Goal: Information Seeking & Learning: Compare options

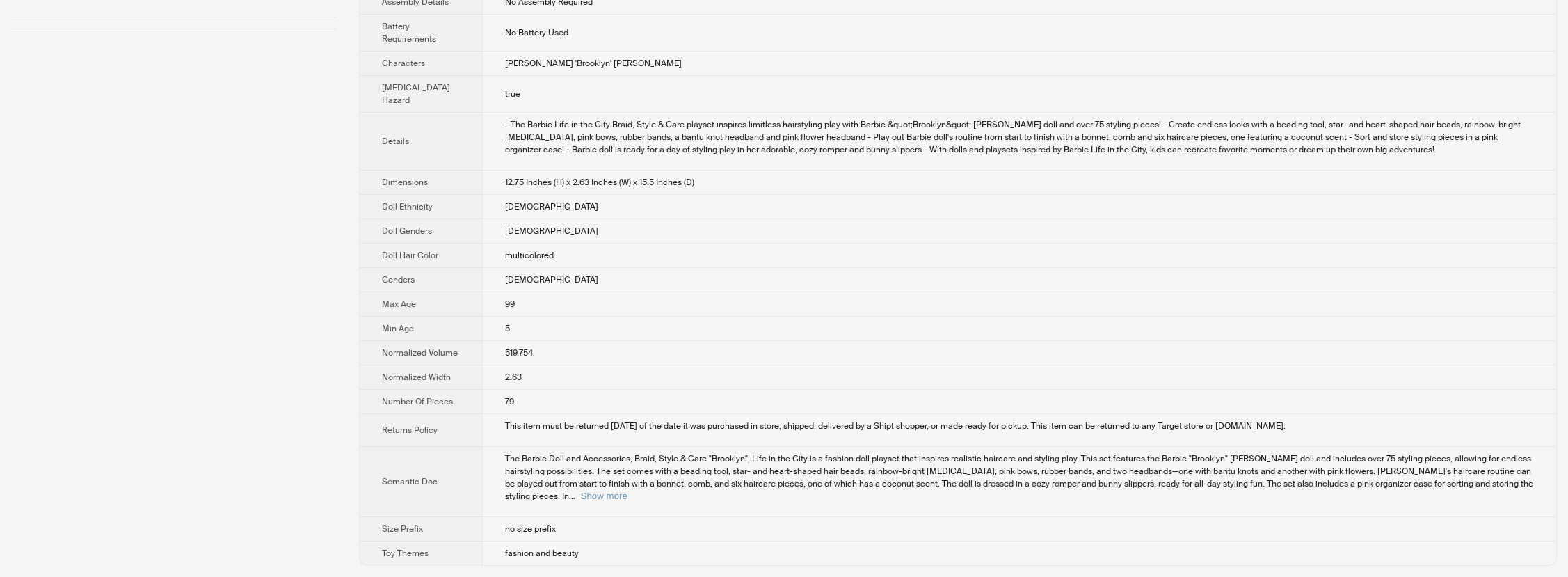
scroll to position [376, 0]
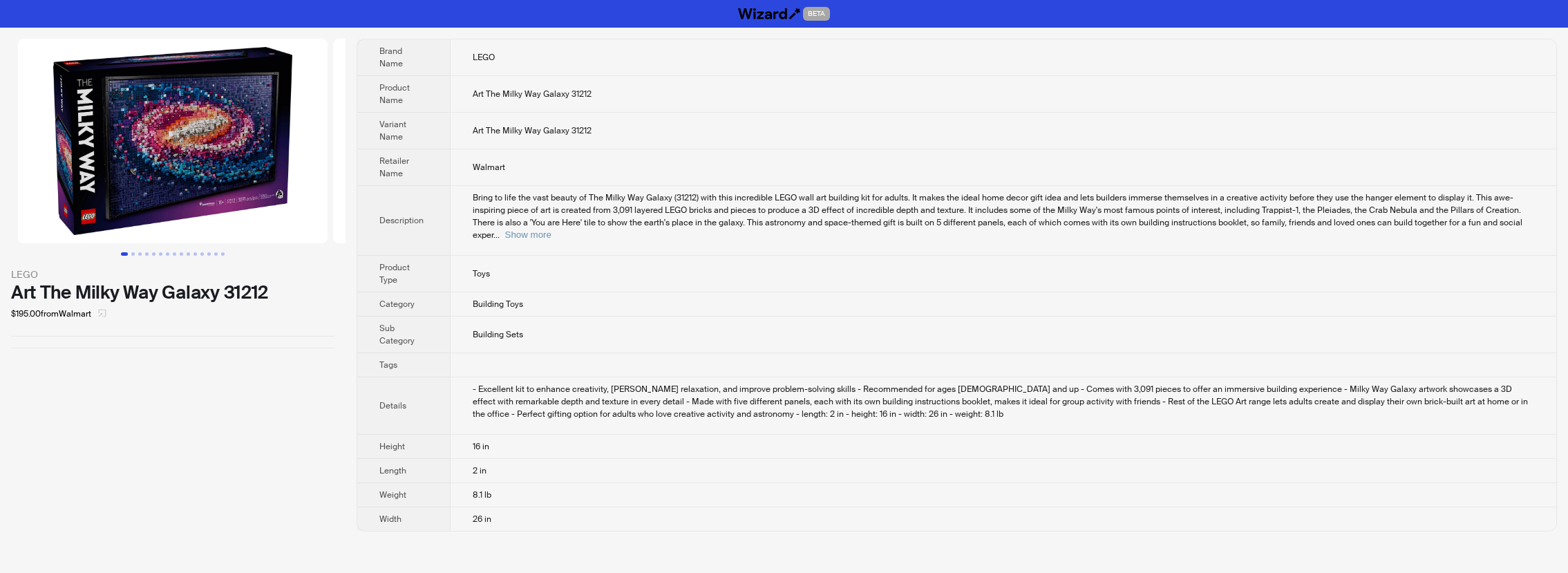
click at [106, 311] on icon "select" at bounding box center [102, 313] width 9 height 9
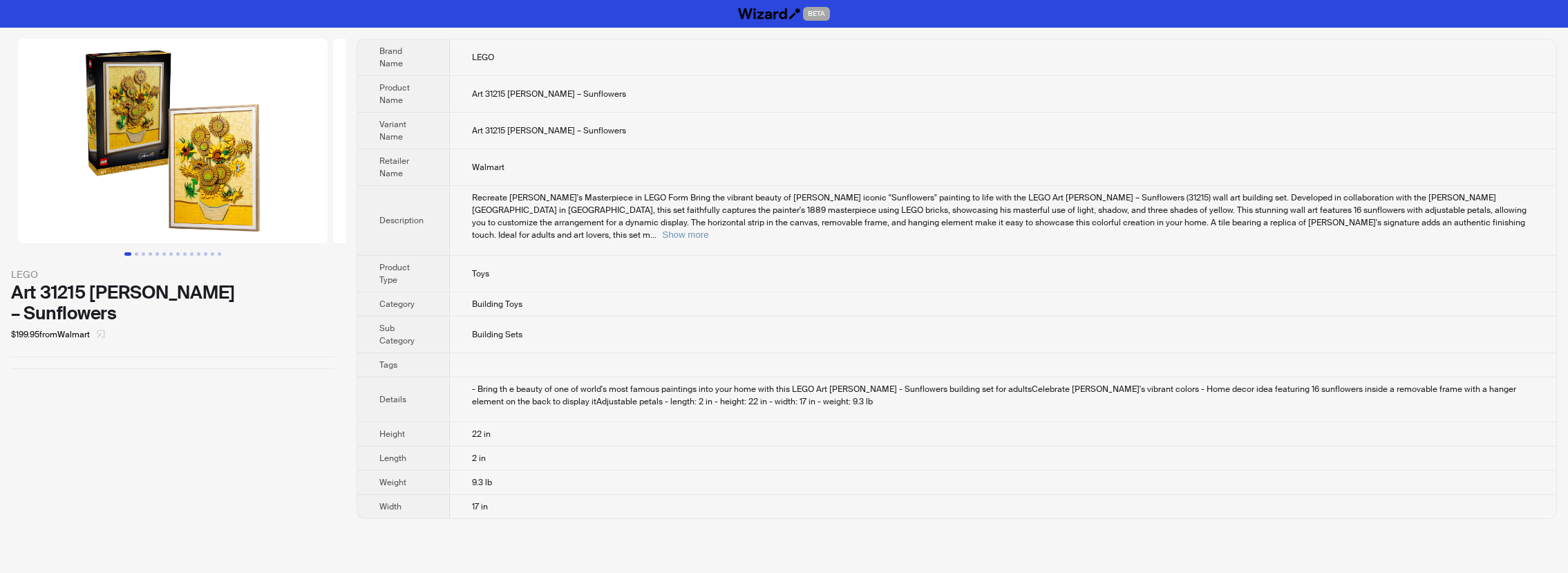
click at [105, 332] on icon "select" at bounding box center [101, 333] width 9 height 9
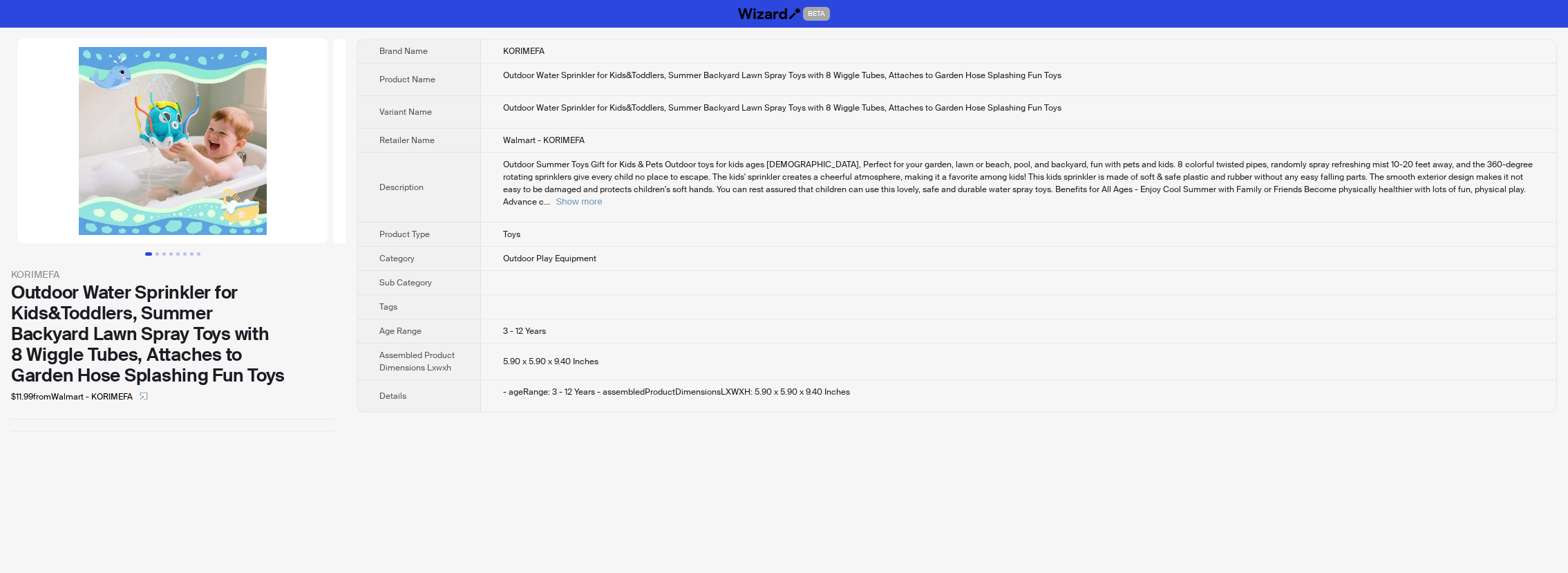
click at [249, 128] on img at bounding box center [173, 141] width 309 height 205
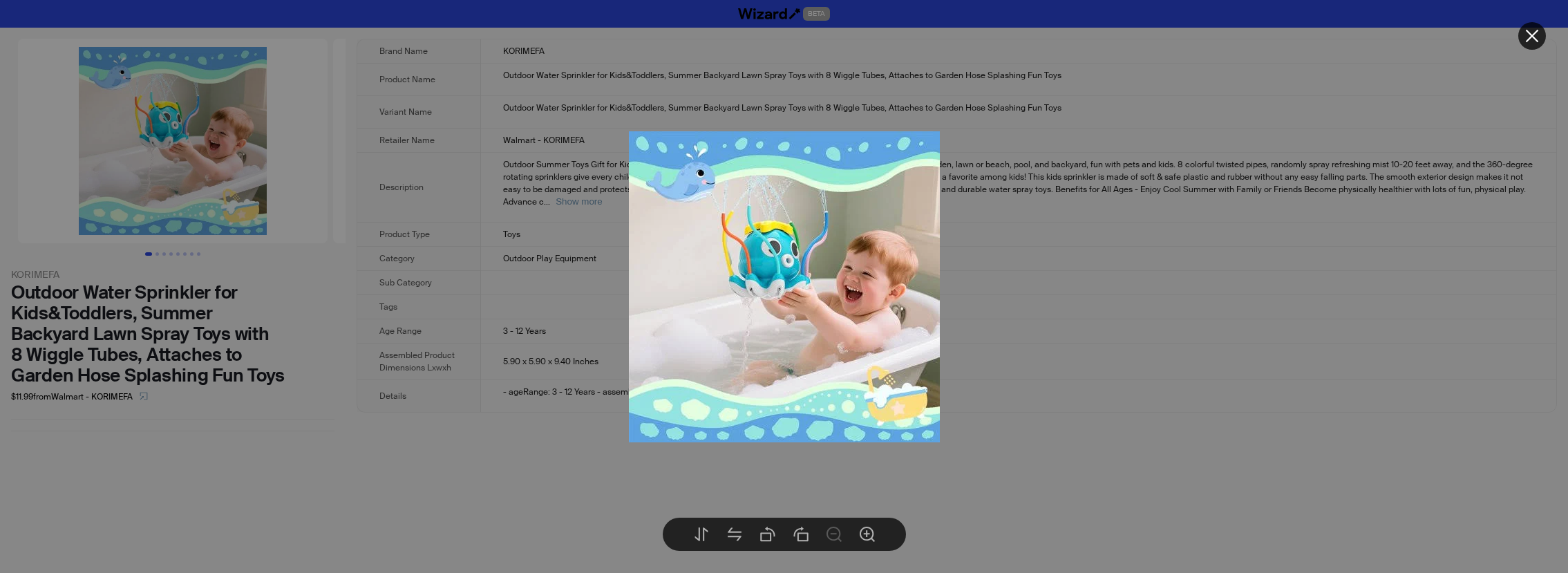
click at [249, 128] on div at bounding box center [784, 286] width 1568 height 573
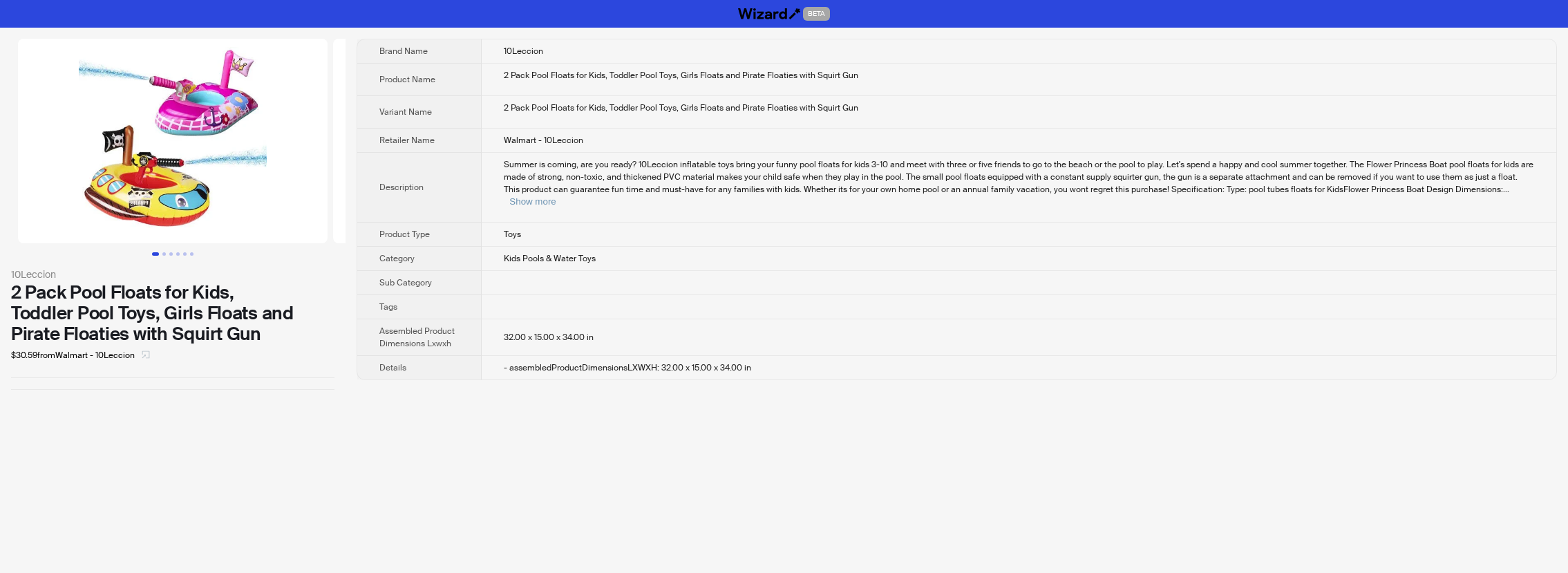
click at [144, 355] on icon "select" at bounding box center [146, 354] width 9 height 9
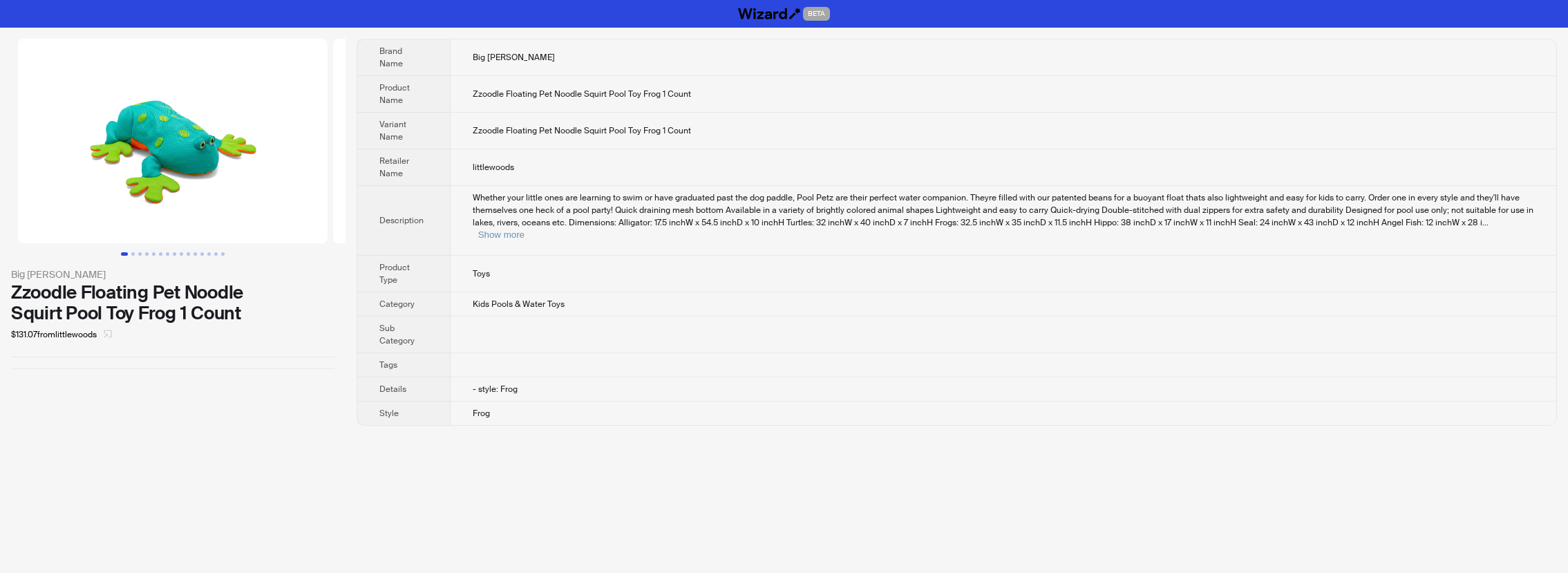
click at [107, 333] on span "button" at bounding box center [107, 333] width 9 height 11
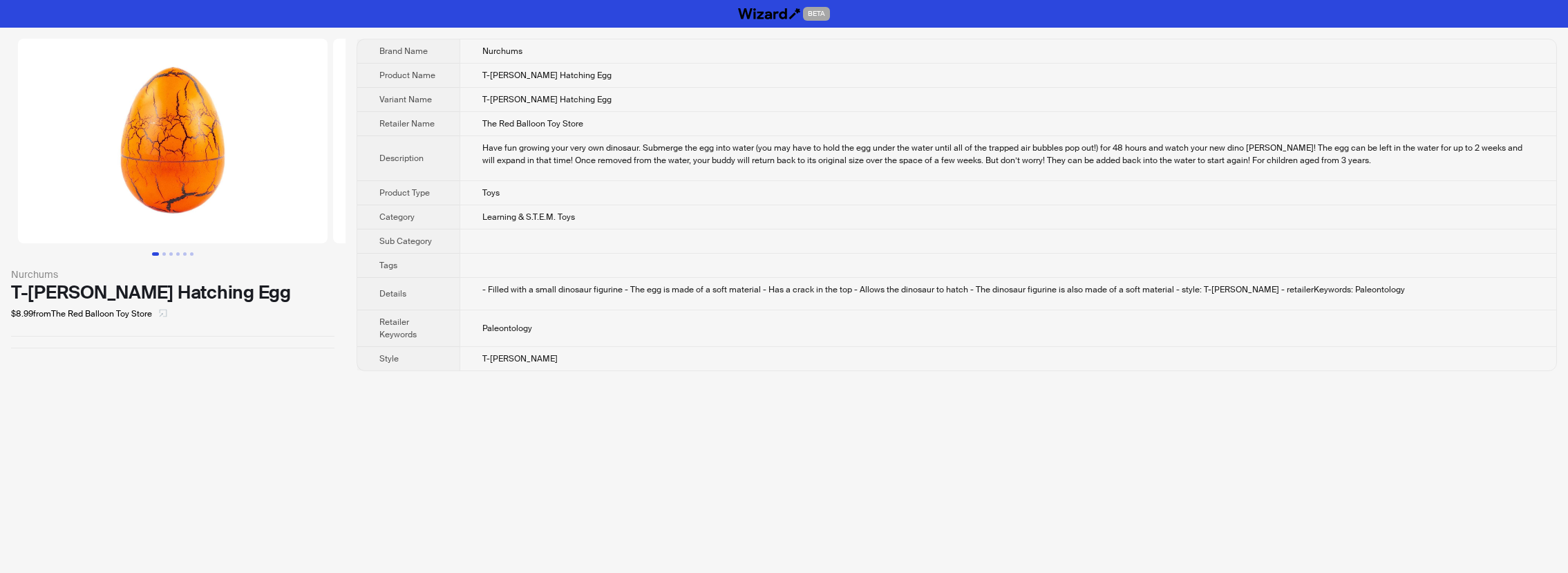
click at [161, 312] on icon "select" at bounding box center [163, 313] width 8 height 8
